Goal: Find contact information: Find contact information

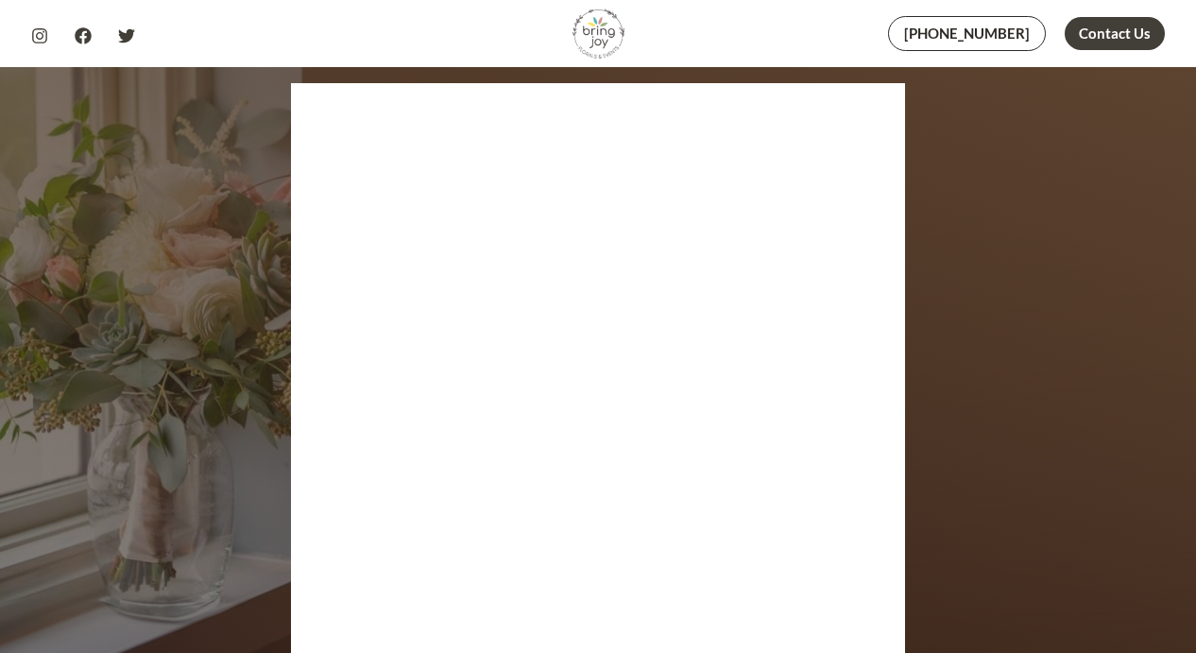
scroll to position [8990, 0]
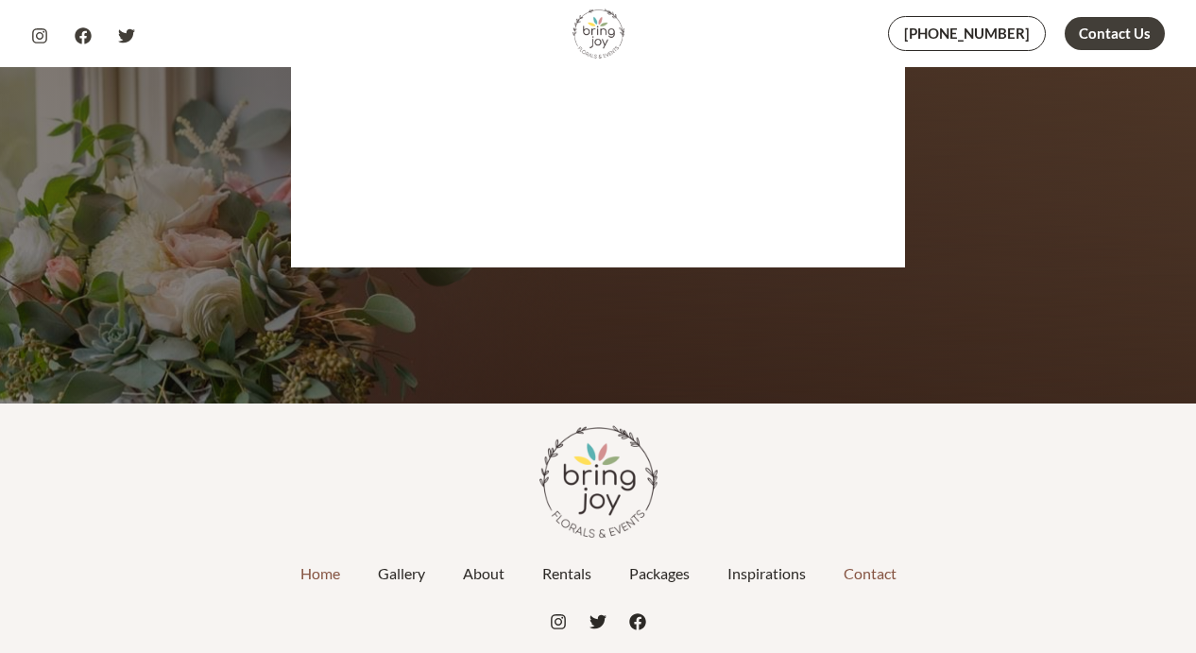
click at [855, 550] on link "Contact" at bounding box center [870, 573] width 91 height 47
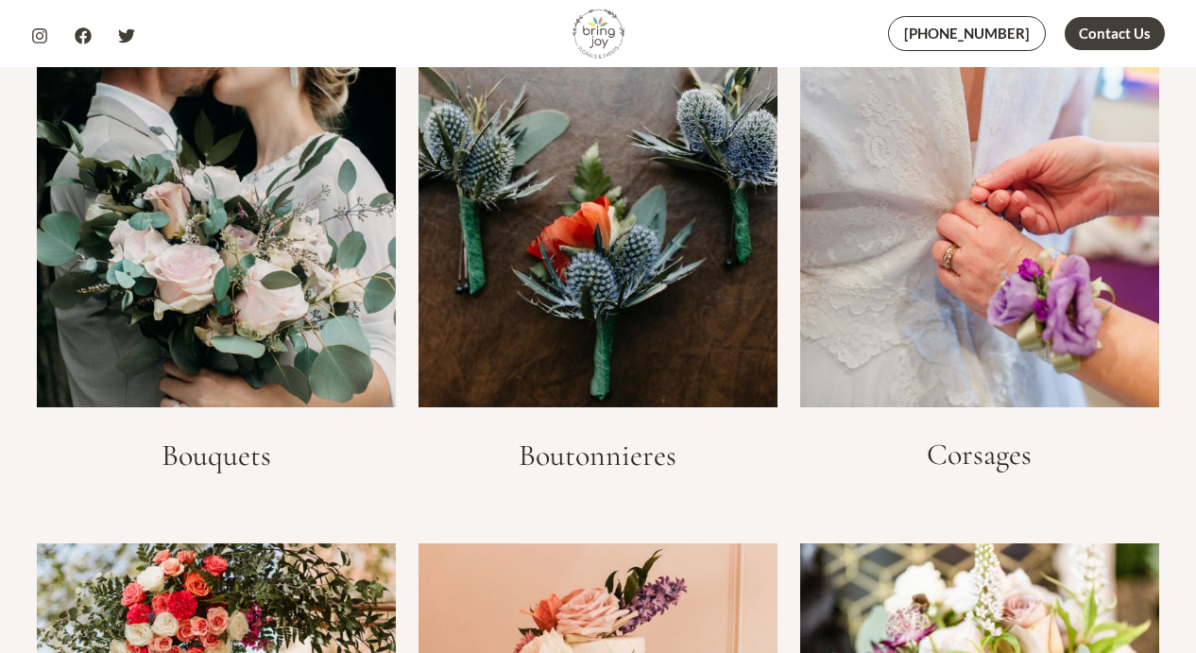
scroll to position [2705, 0]
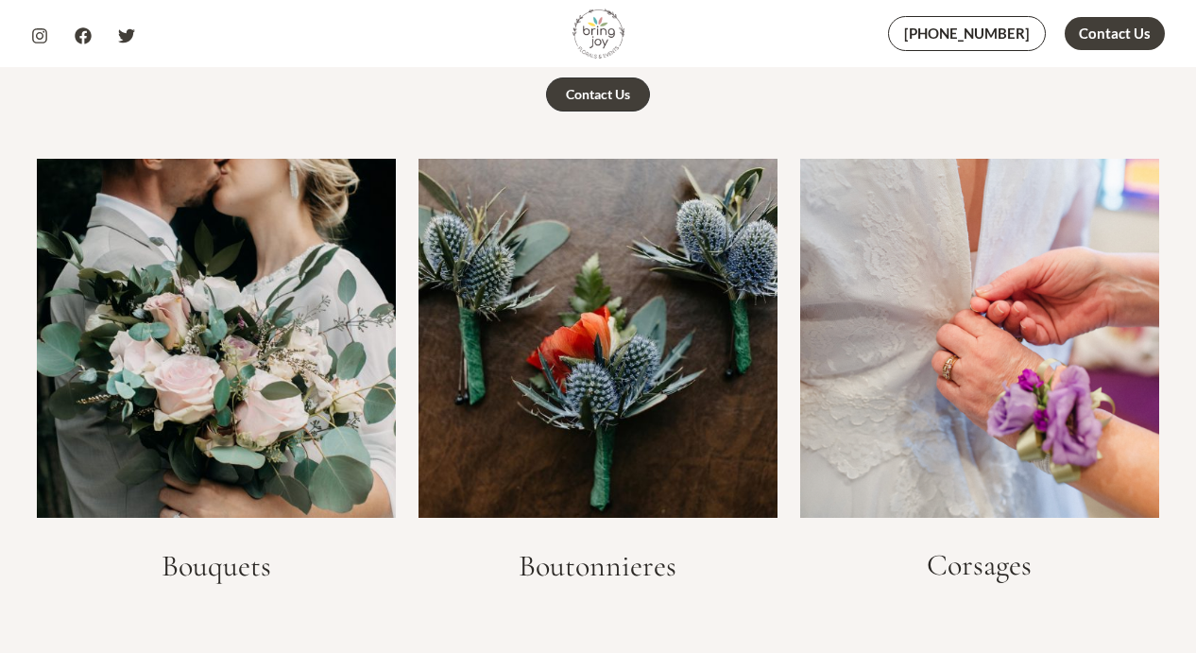
click at [179, 264] on img at bounding box center [216, 338] width 359 height 359
click at [193, 548] on h3 "Bouquets" at bounding box center [216, 566] width 359 height 36
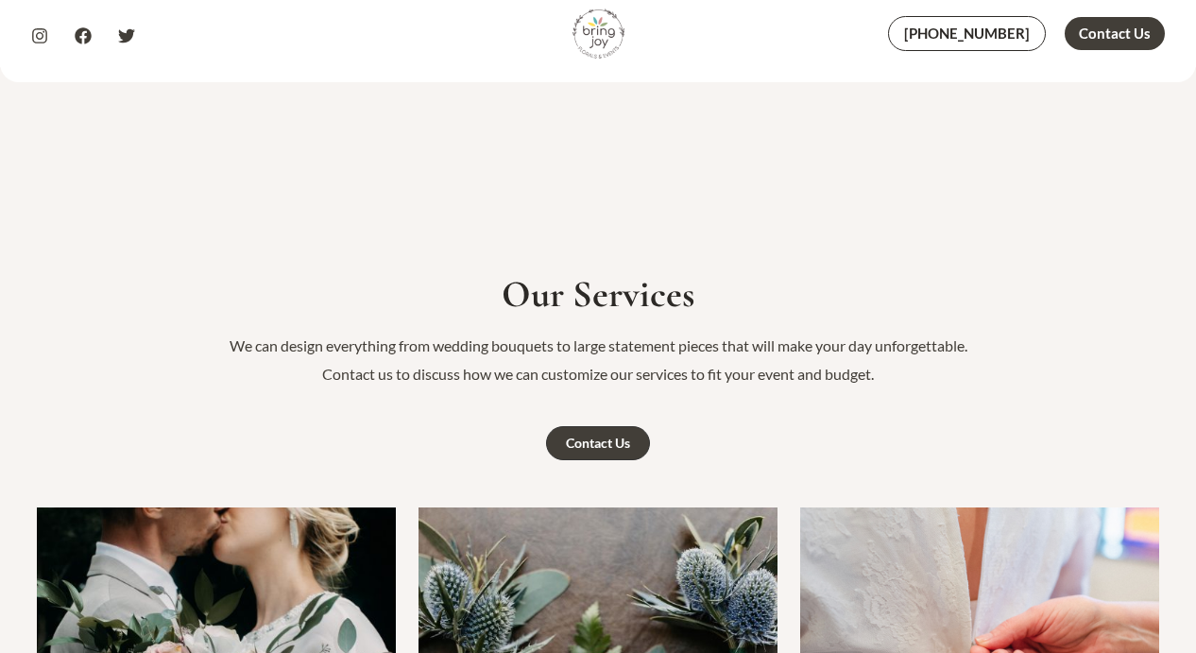
scroll to position [2358, 0]
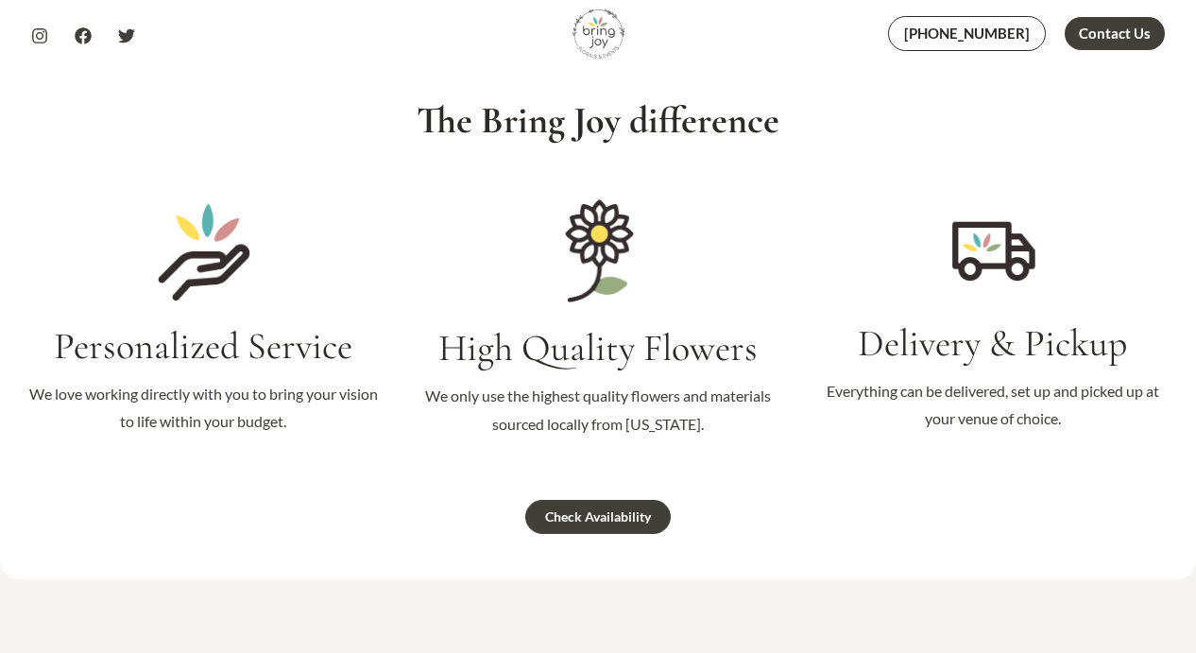
scroll to position [1861, 0]
click at [571, 509] on div "Check Availability" at bounding box center [598, 515] width 106 height 13
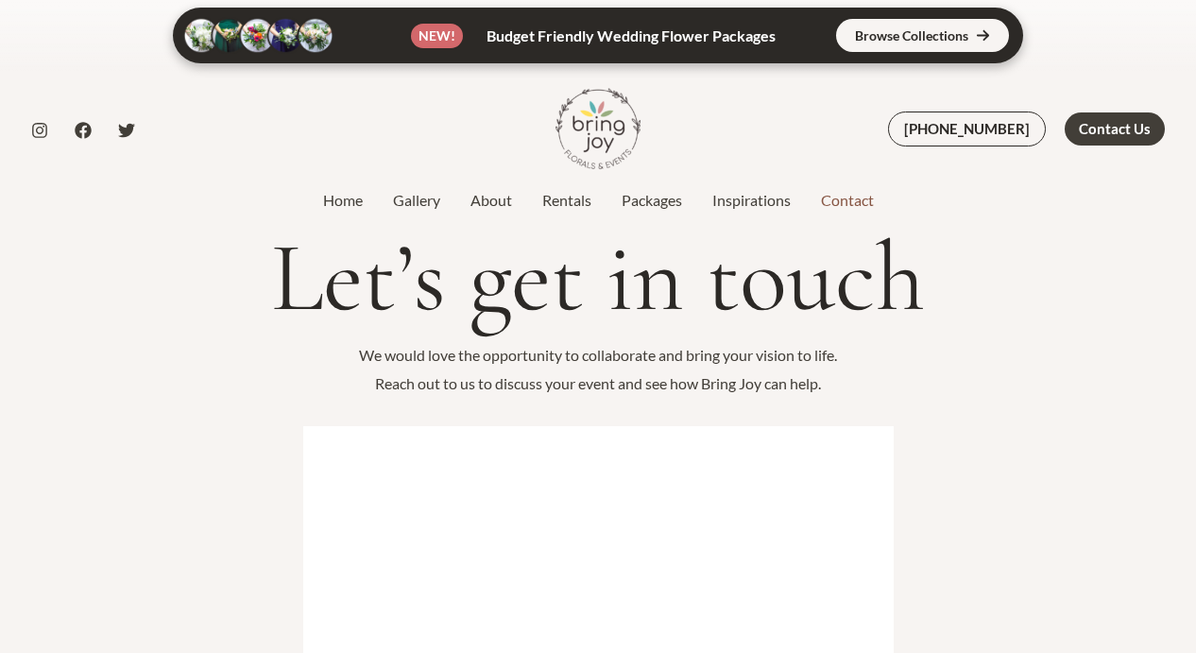
click at [931, 27] on link at bounding box center [598, 36] width 850 height 56
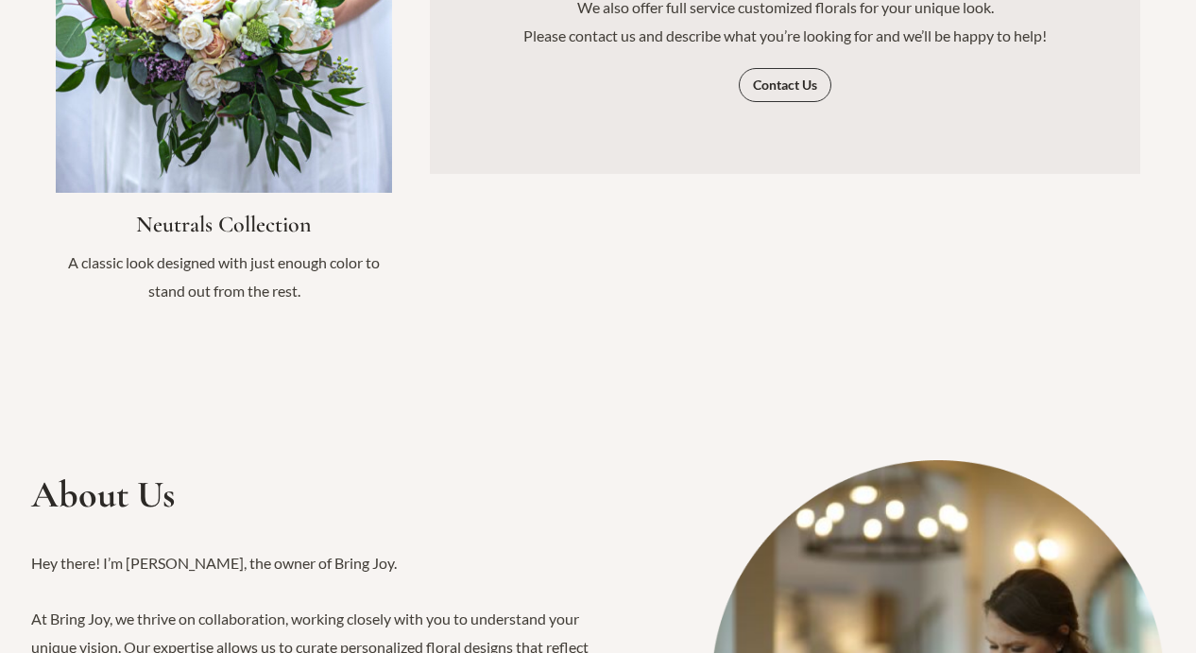
scroll to position [2431, 0]
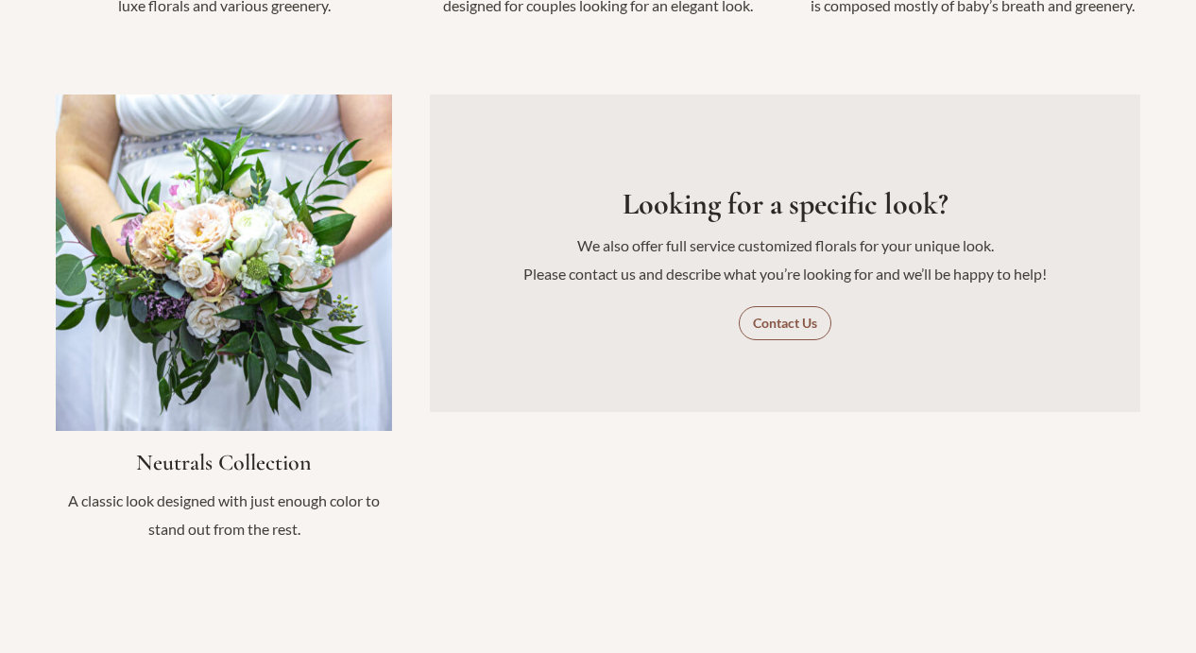
click at [783, 316] on span "Contact Us" at bounding box center [785, 322] width 64 height 13
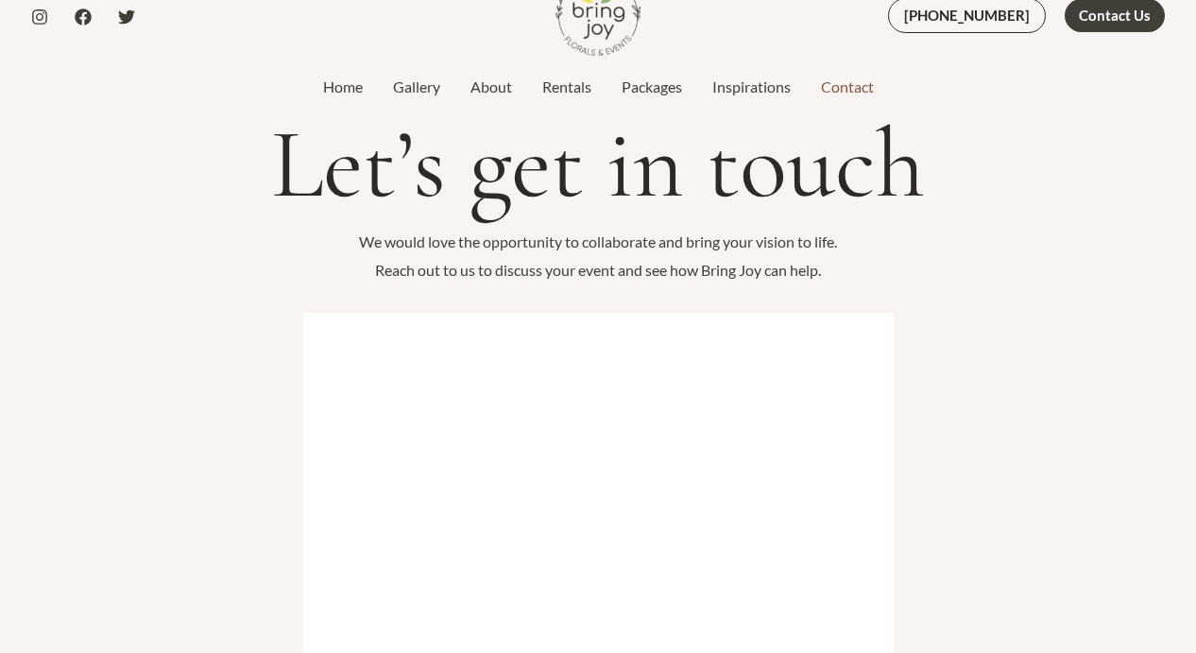
scroll to position [321, 0]
